Goal: Navigation & Orientation: Find specific page/section

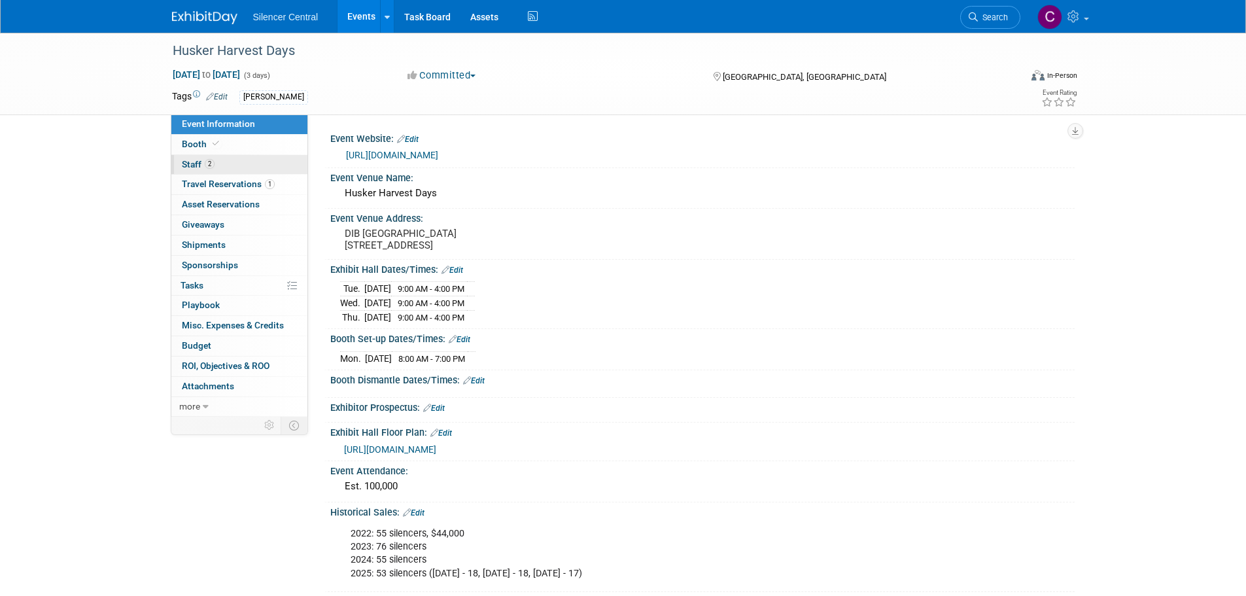
click at [225, 164] on link "2 Staff 2" at bounding box center [239, 165] width 136 height 20
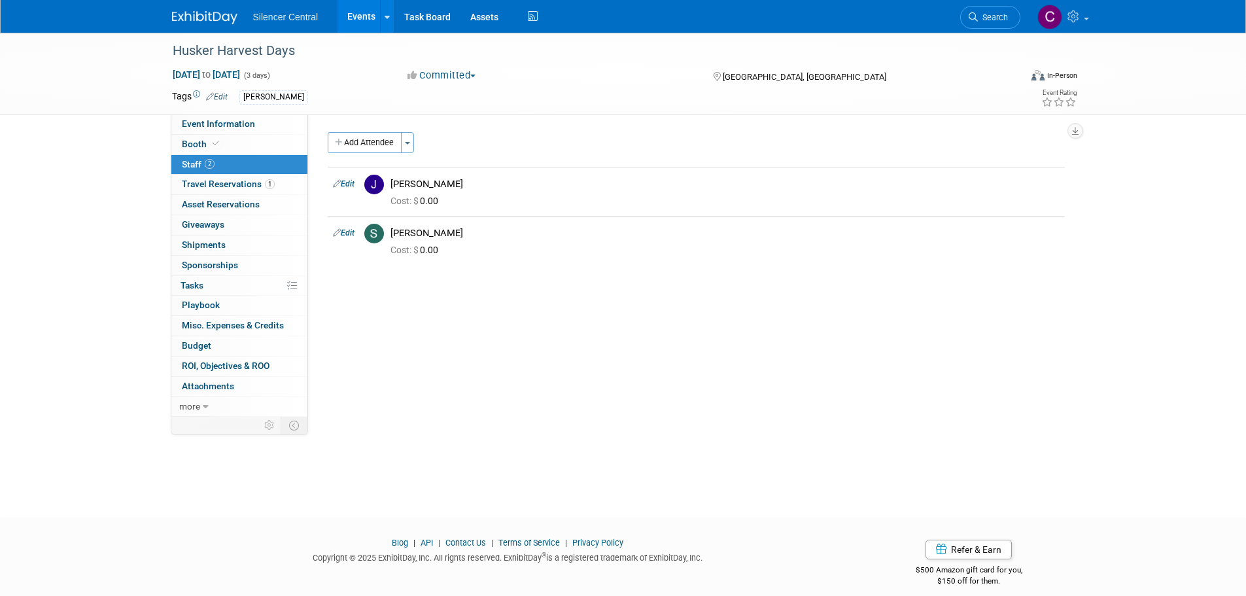
click at [205, 18] on img at bounding box center [204, 17] width 65 height 13
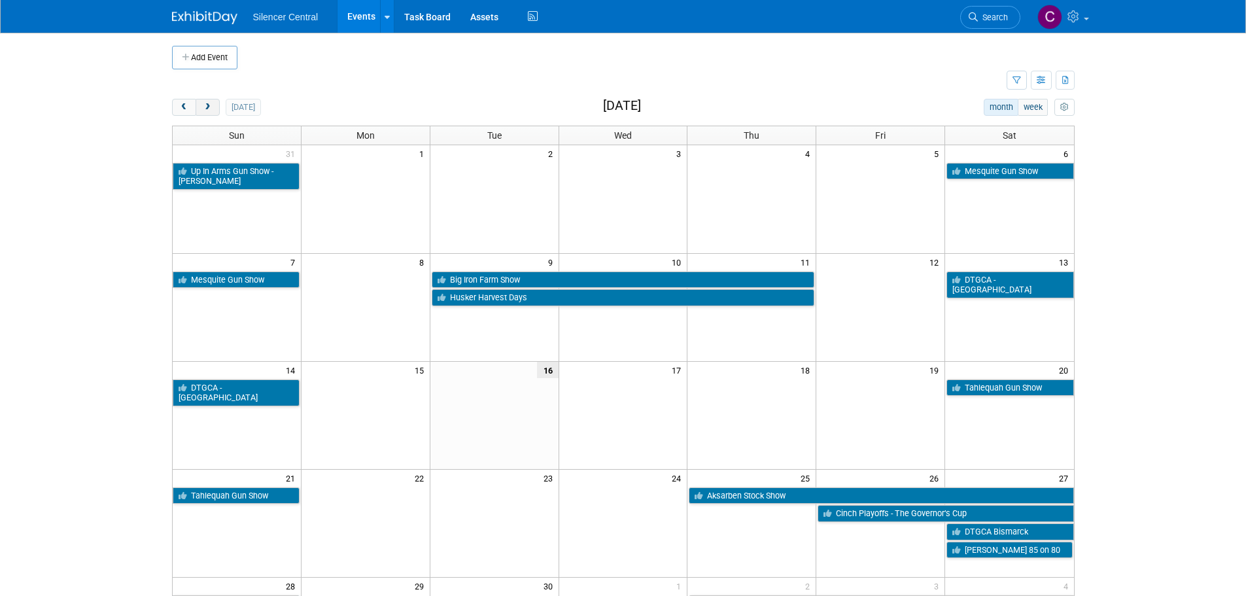
click at [199, 112] on button "next" at bounding box center [208, 107] width 24 height 17
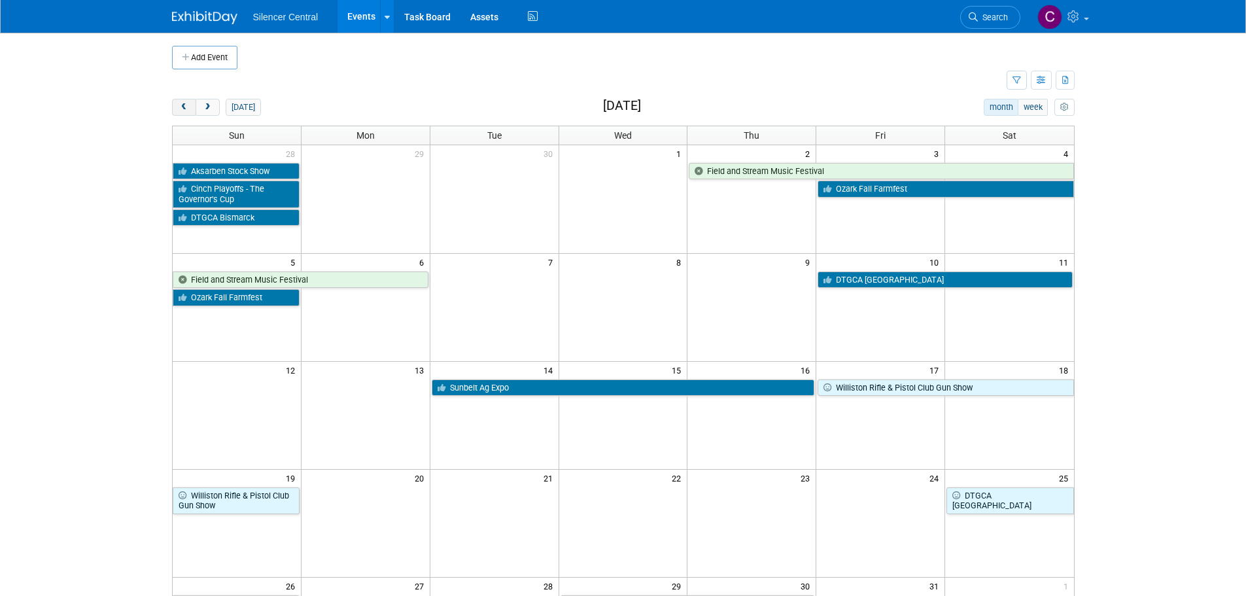
click at [184, 108] on span "prev" at bounding box center [184, 107] width 10 height 9
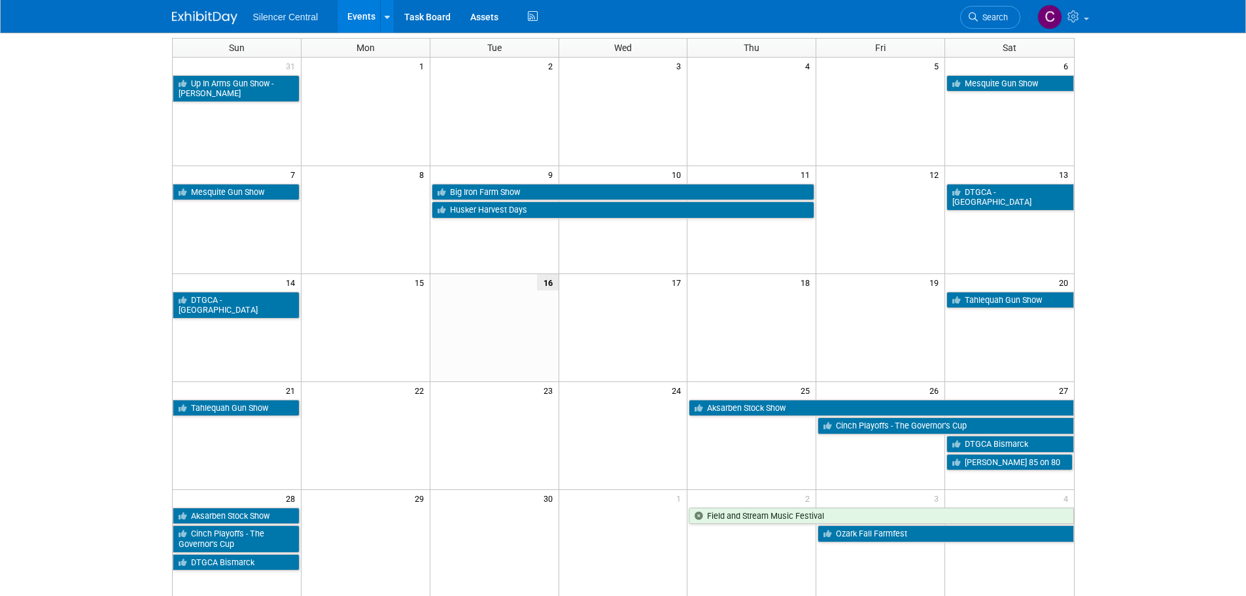
scroll to position [262, 0]
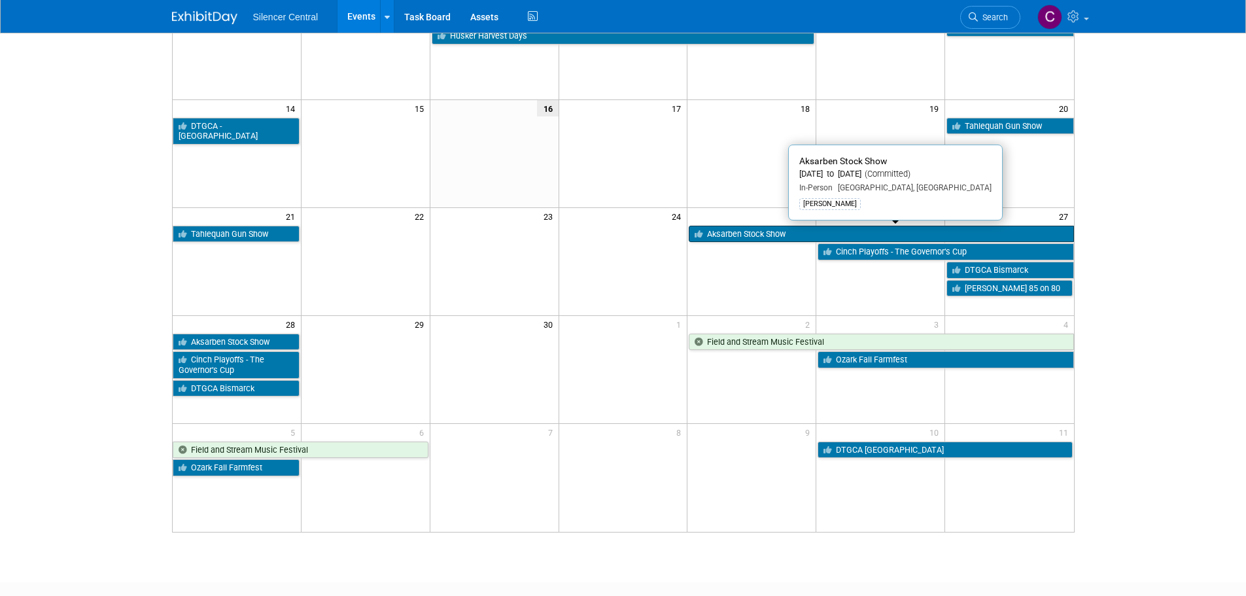
click at [759, 235] on link "Aksarben Stock Show" at bounding box center [881, 234] width 385 height 17
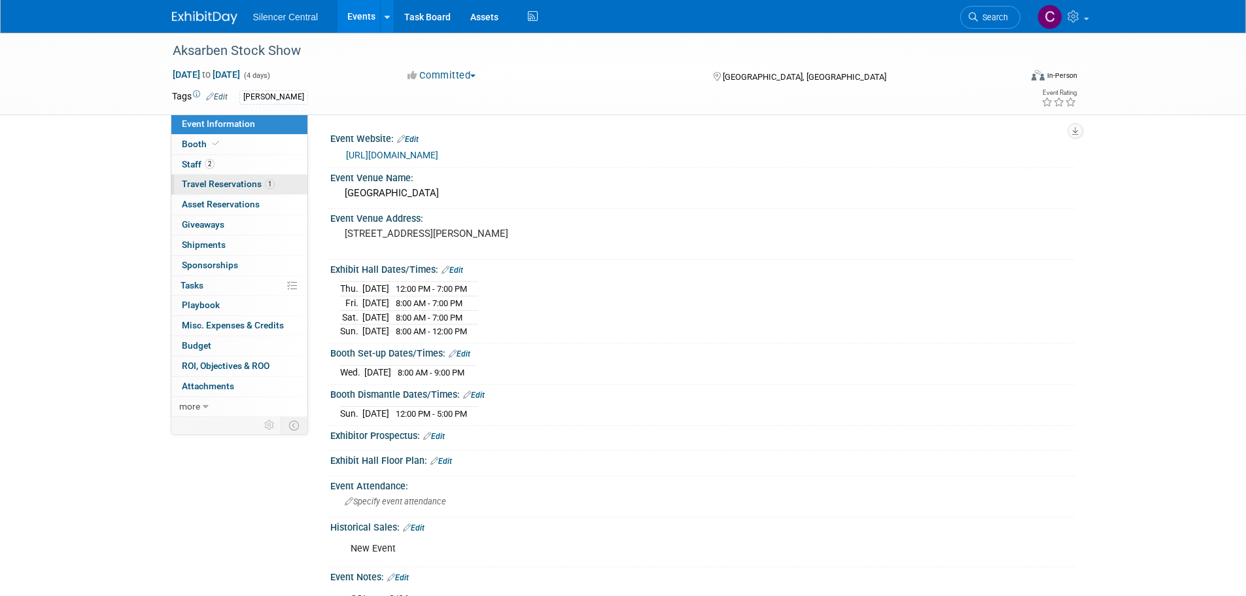
click at [194, 186] on span "Travel Reservations 1" at bounding box center [228, 184] width 93 height 10
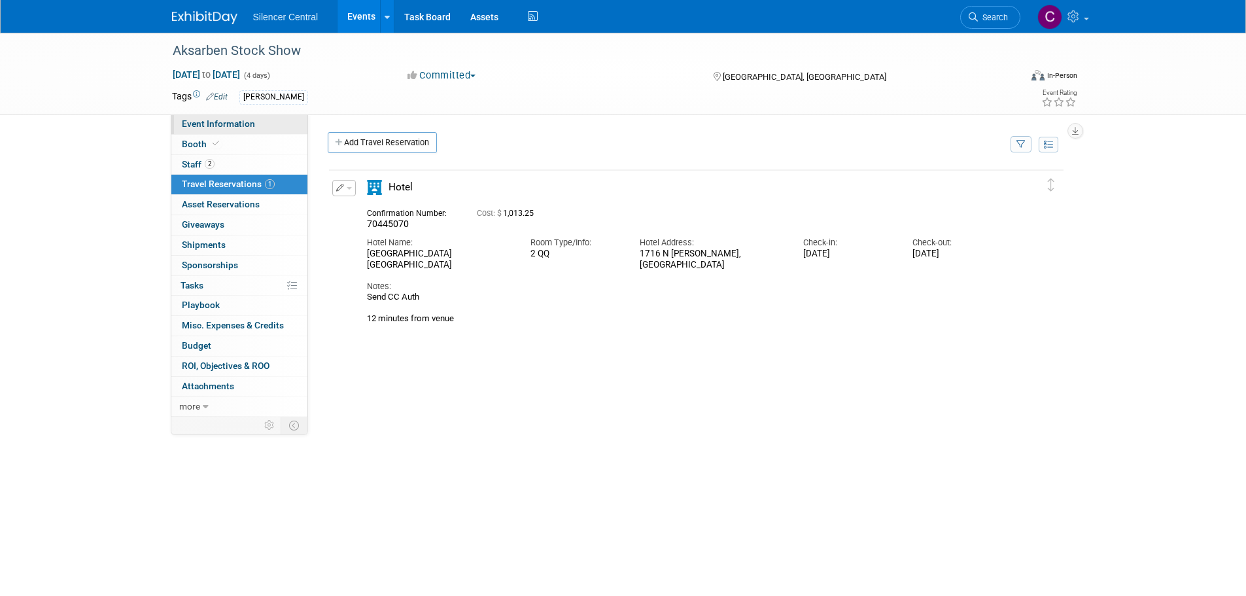
click at [218, 129] on link "Event Information" at bounding box center [239, 124] width 136 height 20
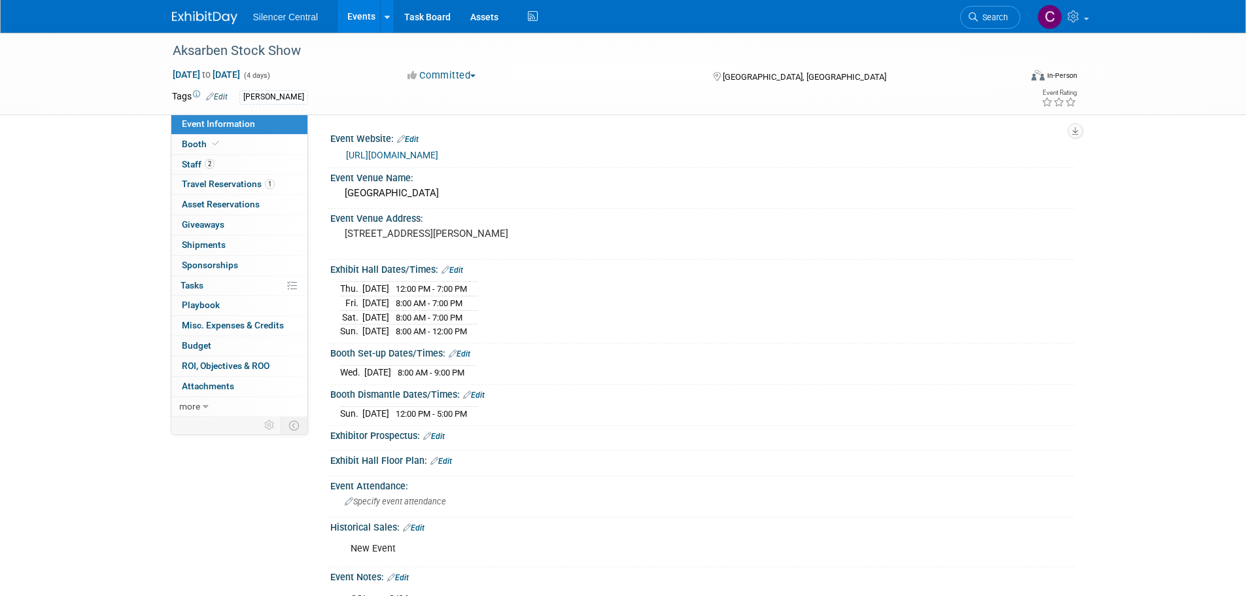
click at [208, 22] on img at bounding box center [204, 17] width 65 height 13
